Goal: Navigation & Orientation: Go to known website

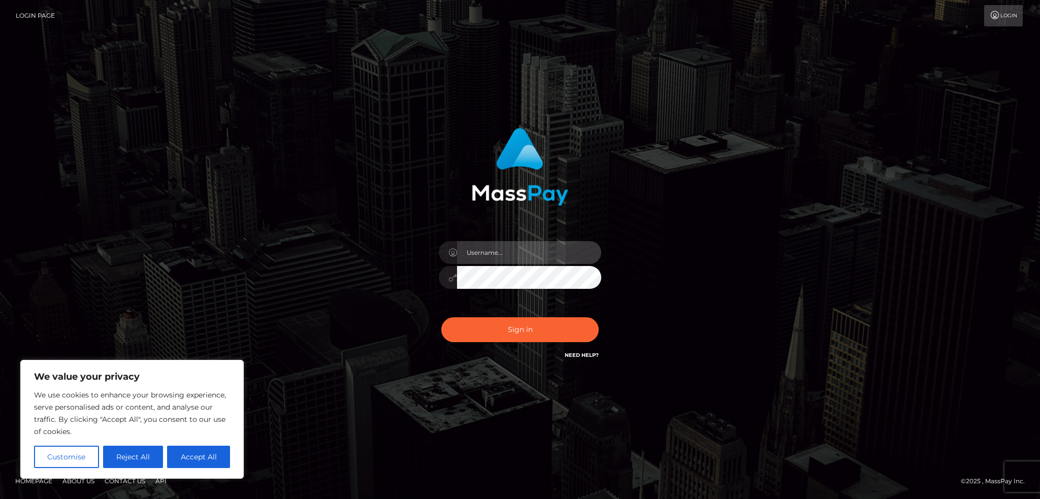
click at [518, 255] on input "text" at bounding box center [529, 252] width 144 height 23
type input "[EMAIL_ADDRESS][DOMAIN_NAME]"
click at [519, 332] on button "Sign in" at bounding box center [519, 329] width 157 height 25
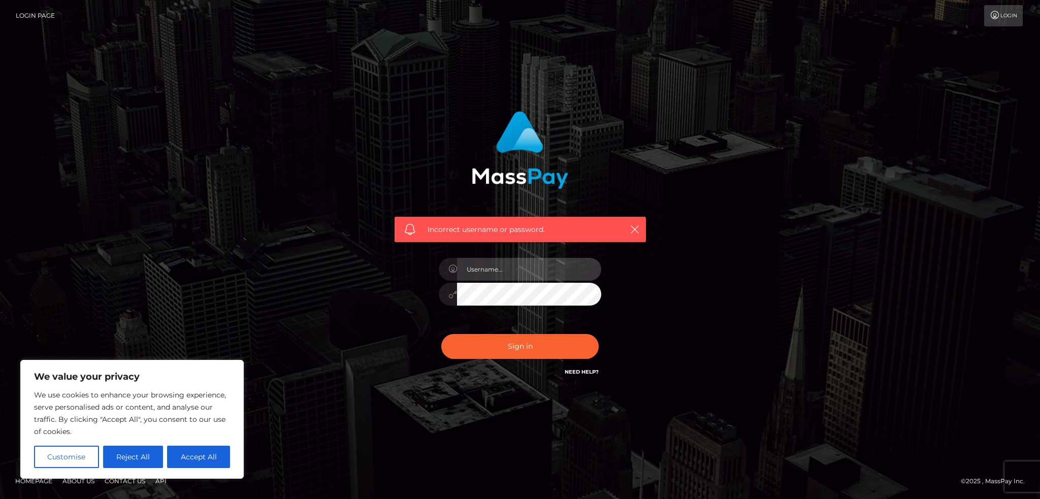
click at [502, 277] on input "text" at bounding box center [529, 269] width 144 height 23
type input "[EMAIL_ADDRESS][DOMAIN_NAME]"
click at [441, 334] on button "Sign in" at bounding box center [519, 346] width 157 height 25
click at [519, 266] on input "text" at bounding box center [529, 269] width 144 height 23
type input "[EMAIL_ADDRESS][DOMAIN_NAME]"
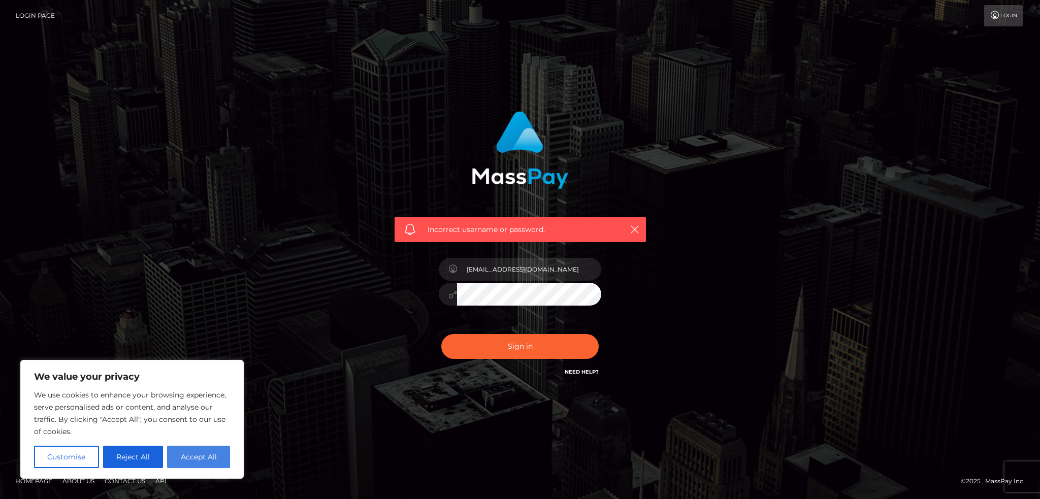
click at [200, 456] on button "Accept All" at bounding box center [198, 457] width 63 height 22
checkbox input "true"
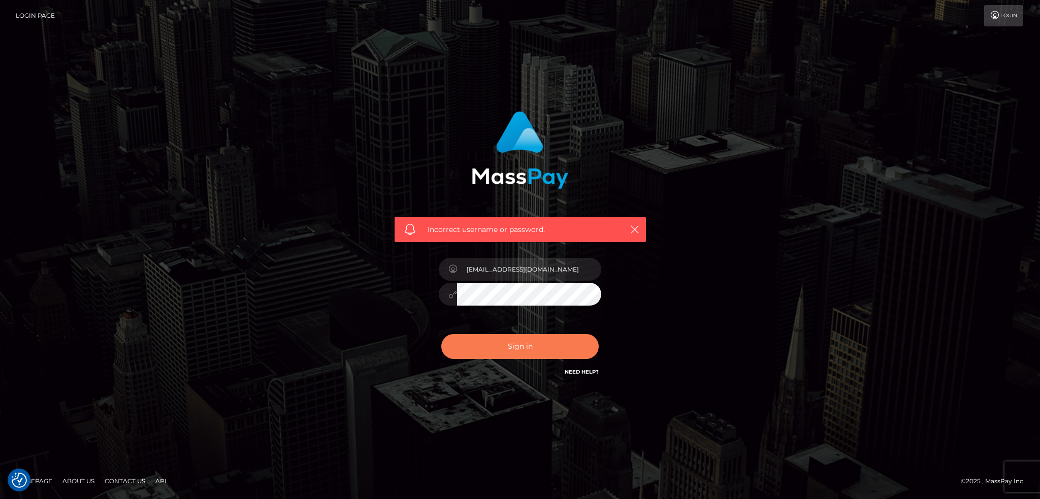
click at [491, 342] on button "Sign in" at bounding box center [519, 346] width 157 height 25
click at [524, 264] on input "text" at bounding box center [529, 269] width 144 height 23
type input "[EMAIL_ADDRESS][DOMAIN_NAME]"
click at [378, 293] on div "Incorrect username or password. junouzuki@gmail.com" at bounding box center [520, 250] width 579 height 292
click at [441, 334] on button "Sign in" at bounding box center [519, 346] width 157 height 25
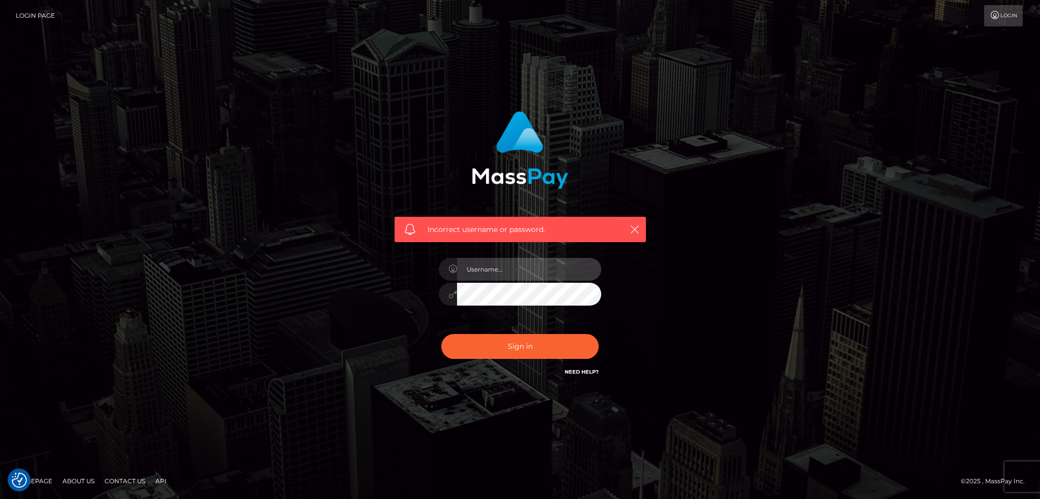
click at [524, 277] on input "text" at bounding box center [529, 269] width 144 height 23
drag, startPoint x: 550, startPoint y: 273, endPoint x: 499, endPoint y: 273, distance: 51.3
click at [499, 273] on input "[EMAIL_ADDRESS][DOMAIN_NAME]" at bounding box center [529, 269] width 144 height 23
type input "junouzuki"
click at [482, 354] on button "Sign in" at bounding box center [519, 346] width 157 height 25
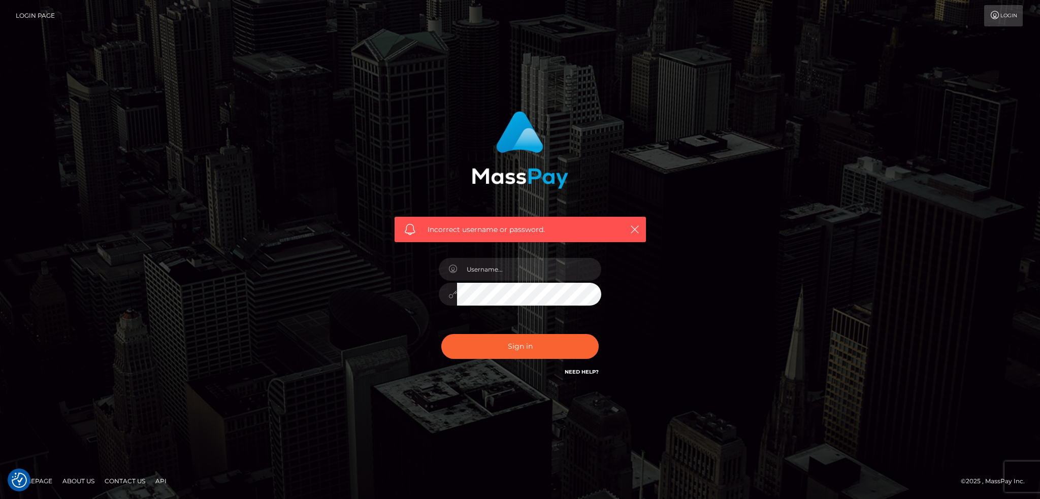
click at [584, 371] on link "Need Help?" at bounding box center [582, 372] width 34 height 7
click at [583, 367] on h6 "Need Help?" at bounding box center [582, 371] width 34 height 9
click at [585, 375] on div "Need Help?" at bounding box center [582, 373] width 34 height 13
click at [586, 371] on link "Need Help?" at bounding box center [582, 372] width 34 height 7
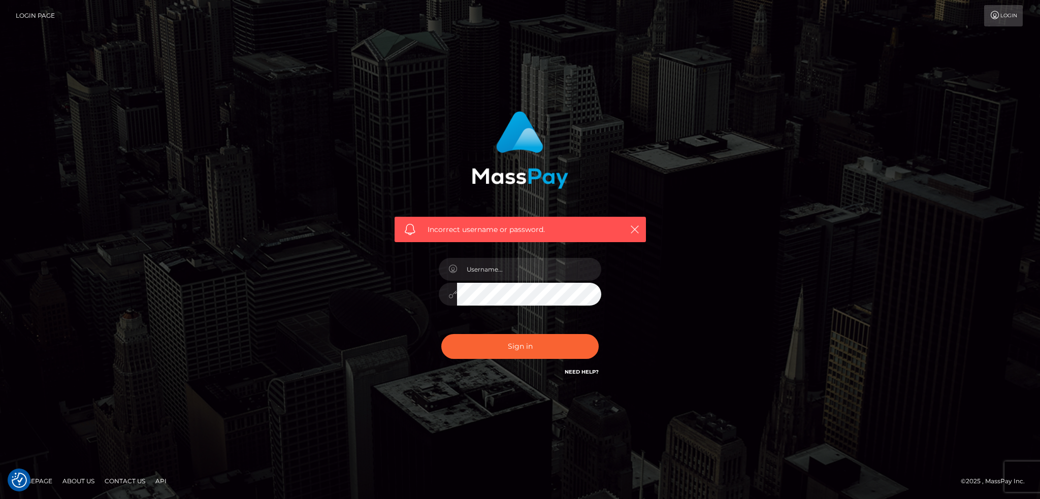
click at [586, 371] on link "Need Help?" at bounding box center [582, 372] width 34 height 7
click at [764, 220] on div "Incorrect username or password." at bounding box center [520, 250] width 579 height 292
click at [1004, 15] on link "Login" at bounding box center [1003, 15] width 39 height 21
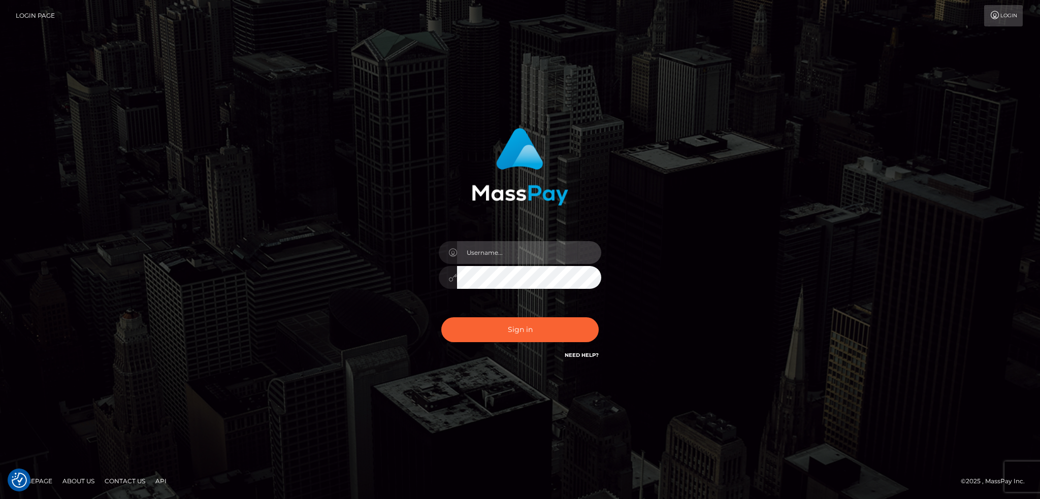
click at [537, 255] on input "text" at bounding box center [529, 252] width 144 height 23
click at [581, 357] on link "Need Help?" at bounding box center [582, 355] width 34 height 7
click at [585, 355] on link "Need Help?" at bounding box center [582, 355] width 34 height 7
click at [547, 255] on input "text" at bounding box center [529, 252] width 144 height 23
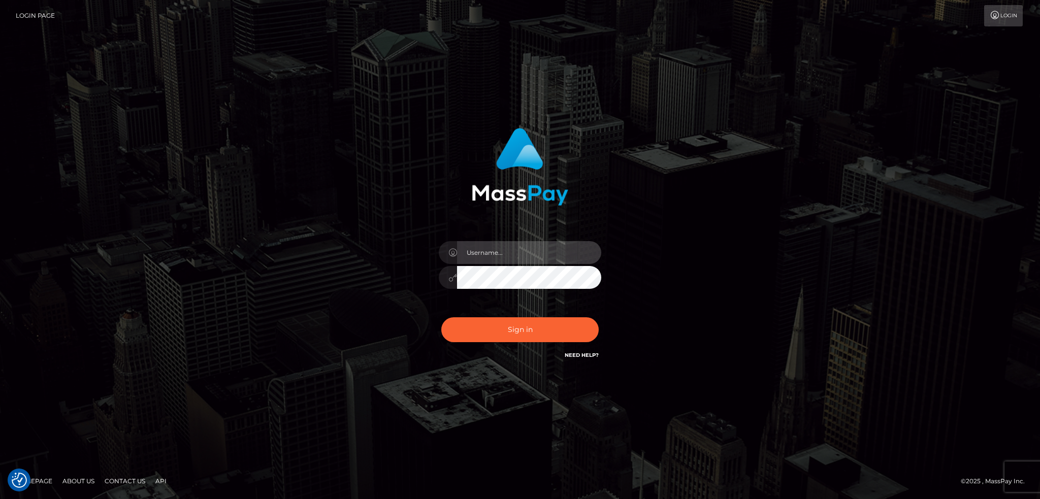
type input "junouzuki@gmail.com"
click at [515, 330] on button "Sign in" at bounding box center [519, 329] width 157 height 25
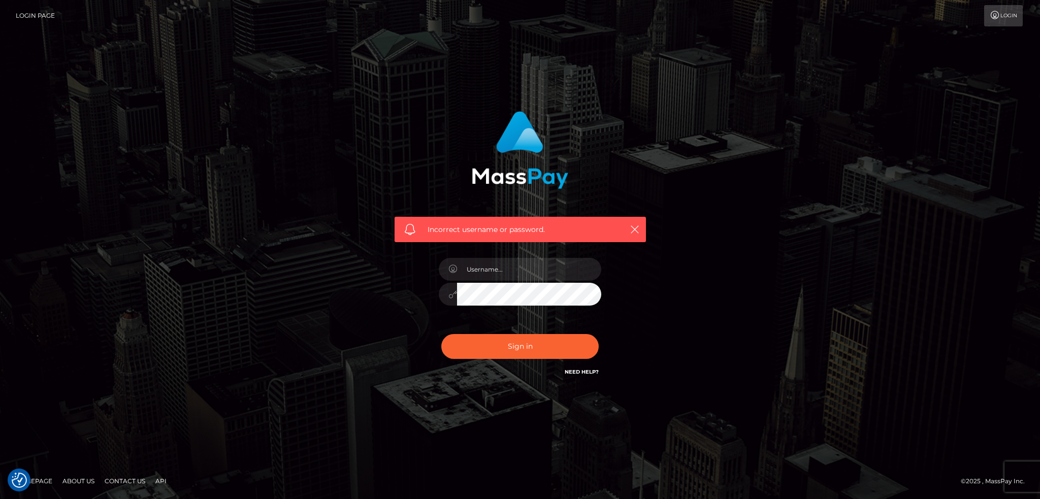
click at [33, 18] on link "Login Page" at bounding box center [35, 15] width 39 height 21
